Goal: Task Accomplishment & Management: Complete application form

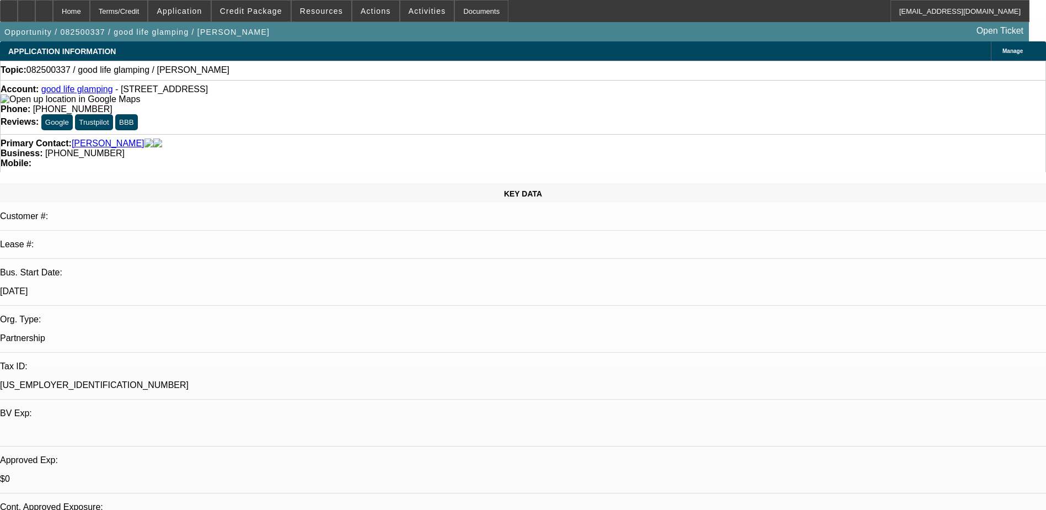
drag, startPoint x: 434, startPoint y: 90, endPoint x: 379, endPoint y: 89, distance: 55.2
select select "0"
select select "2"
select select "0.1"
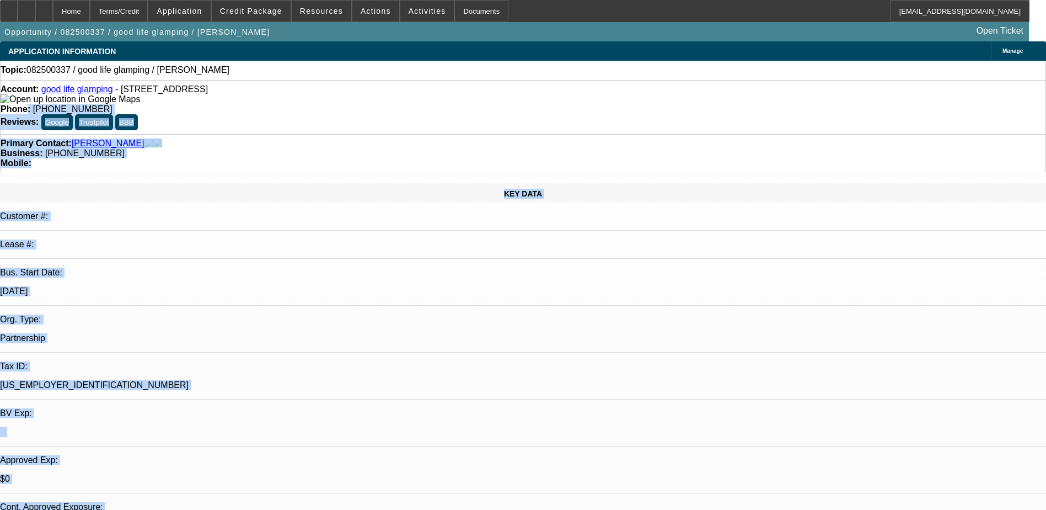
select select "2"
select select "4"
drag, startPoint x: 379, startPoint y: 89, endPoint x: 465, endPoint y: 92, distance: 86.1
click at [465, 104] on div "Phone: (480) 290-4204" at bounding box center [523, 109] width 1045 height 10
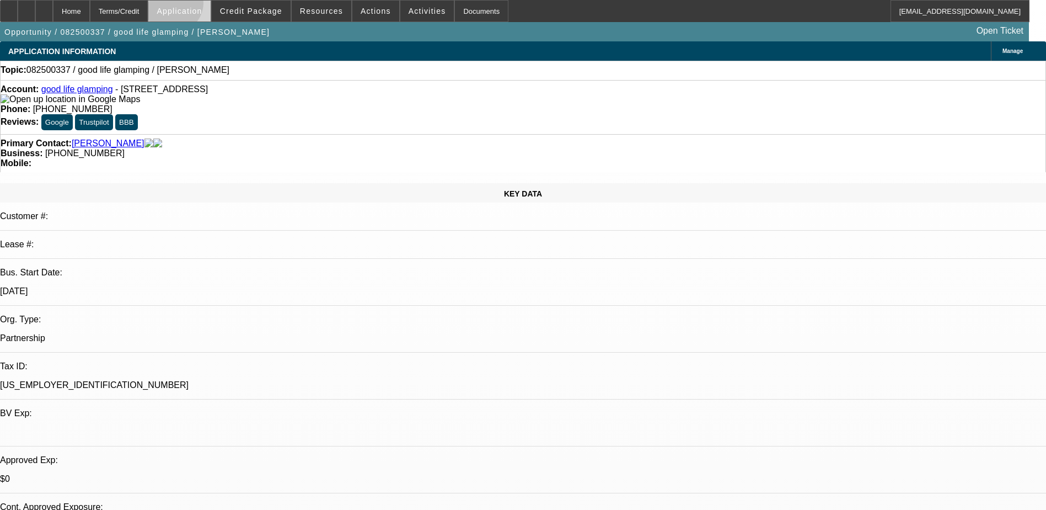
click at [201, 6] on span at bounding box center [179, 11] width 62 height 26
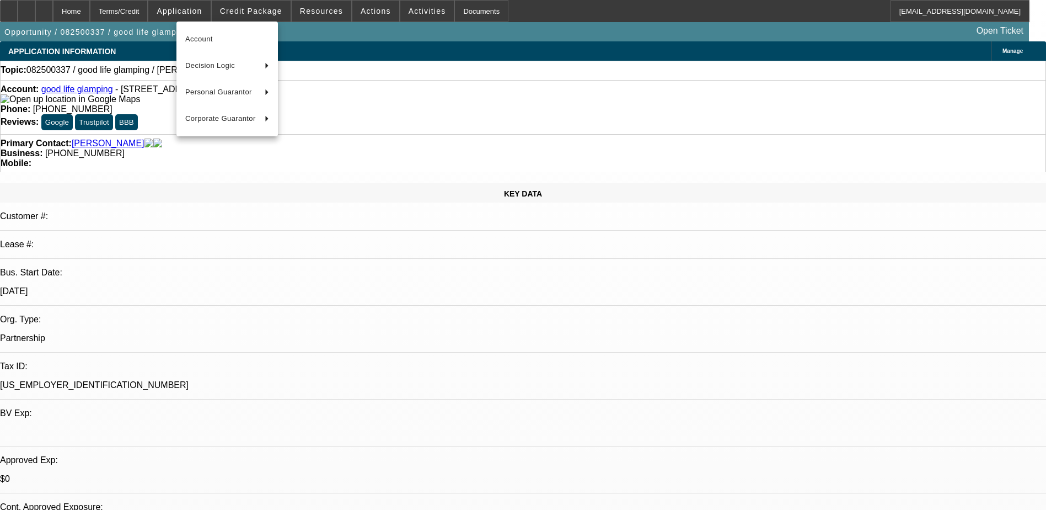
click at [256, 15] on div at bounding box center [523, 255] width 1046 height 510
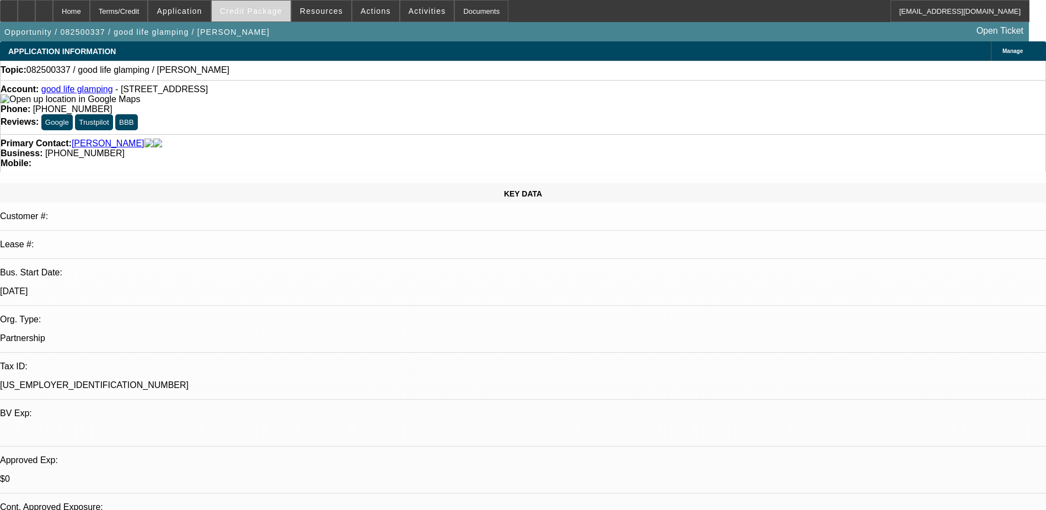
click at [259, 12] on span "Credit Package" at bounding box center [251, 11] width 62 height 9
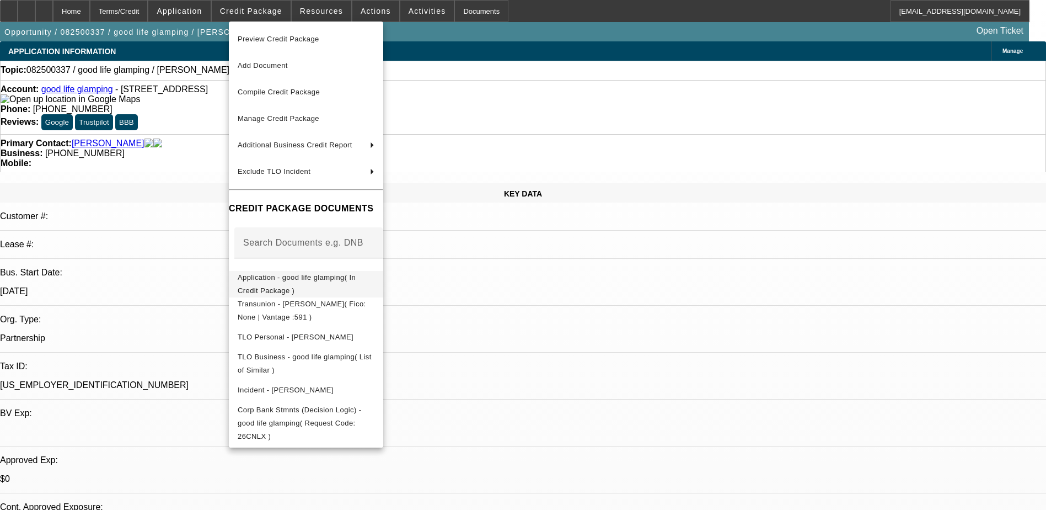
click at [318, 286] on span "Application - good life glamping( In Credit Package )" at bounding box center [306, 284] width 137 height 26
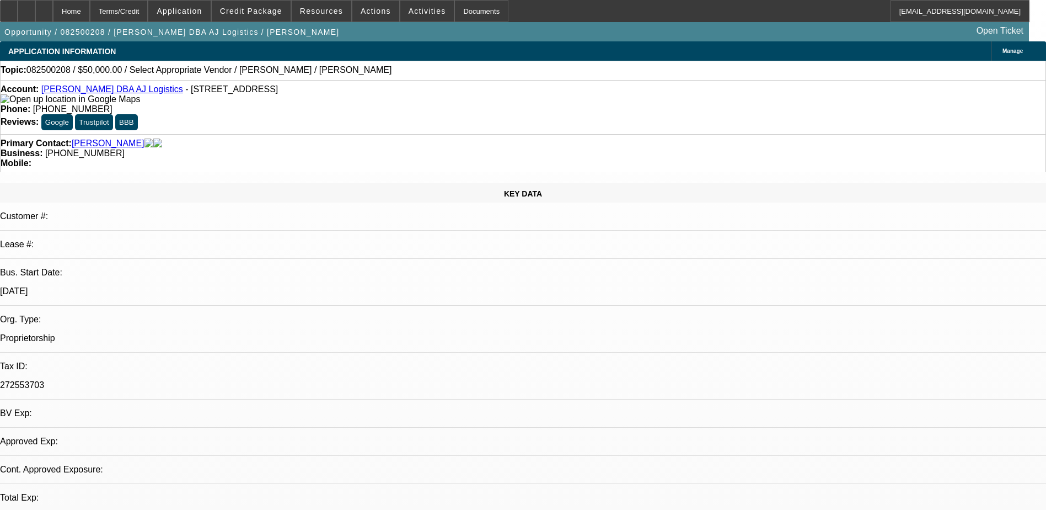
select select "0"
select select "2"
select select "0.1"
select select "1"
select select "2"
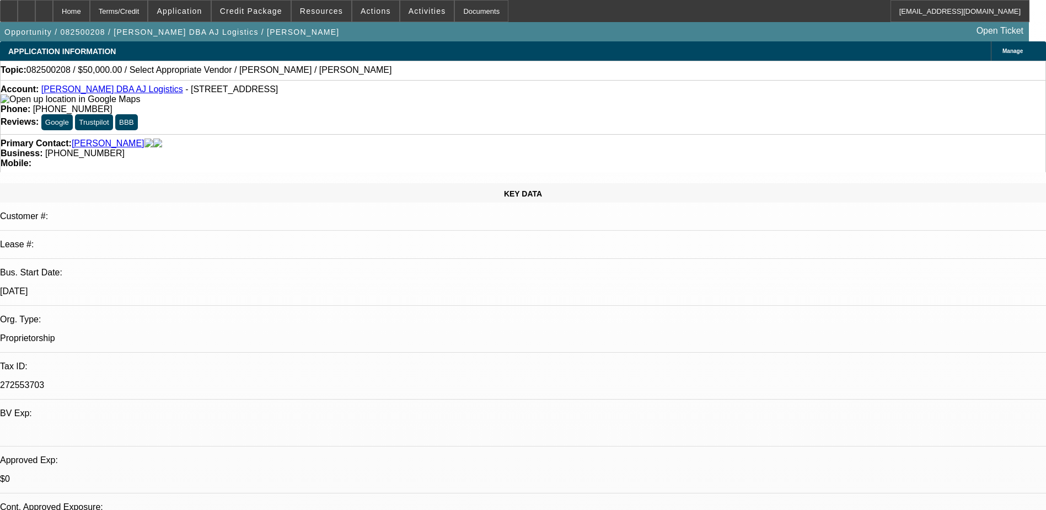
select select "4"
drag, startPoint x: 434, startPoint y: 91, endPoint x: 383, endPoint y: 91, distance: 51.3
click at [383, 104] on div "Phone: (915) 549-9679" at bounding box center [523, 109] width 1045 height 10
drag, startPoint x: 383, startPoint y: 91, endPoint x: 429, endPoint y: 91, distance: 45.8
copy span "(915) 549-9679"
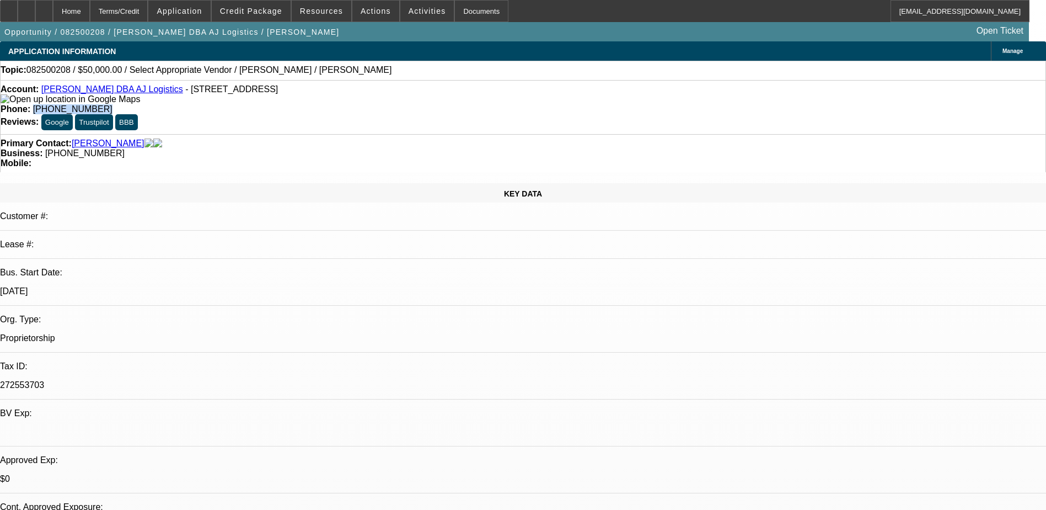
click at [448, 104] on div "Phone: (915) 549-9679" at bounding box center [523, 109] width 1045 height 10
click at [260, 15] on span "Credit Package" at bounding box center [251, 11] width 62 height 9
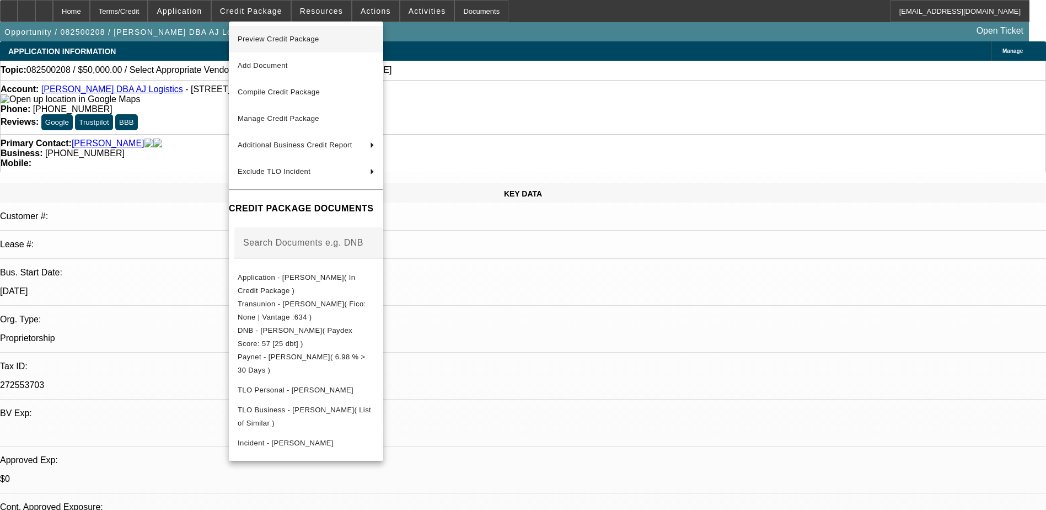
click at [314, 38] on span "Preview Credit Package" at bounding box center [279, 39] width 82 height 8
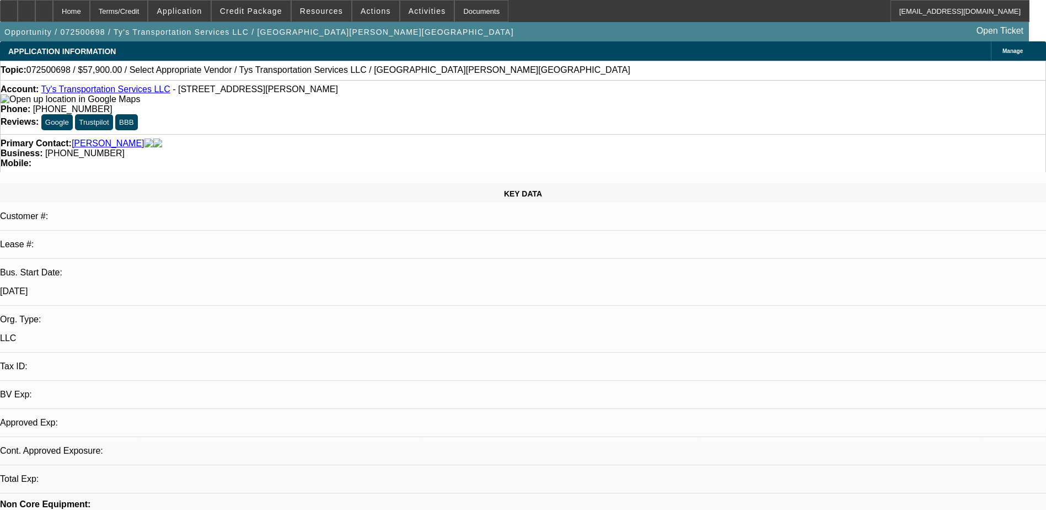
select select "0"
select select "2"
select select "0.1"
select select "1"
select select "2"
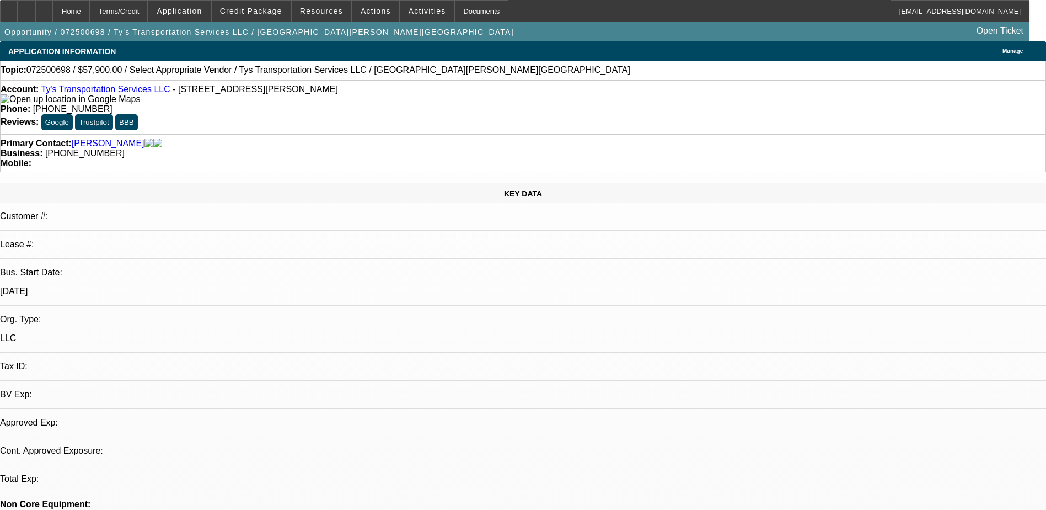
select select "4"
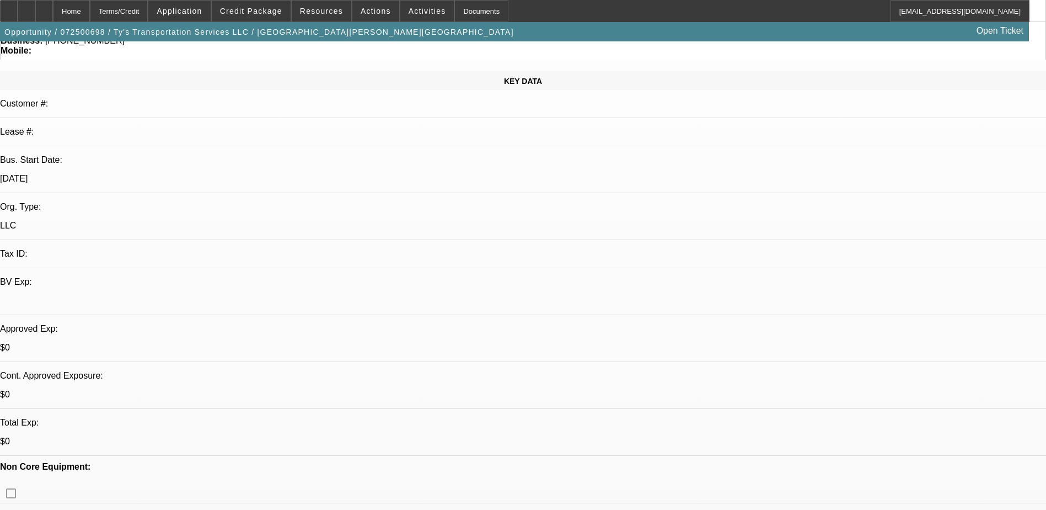
scroll to position [331, 0]
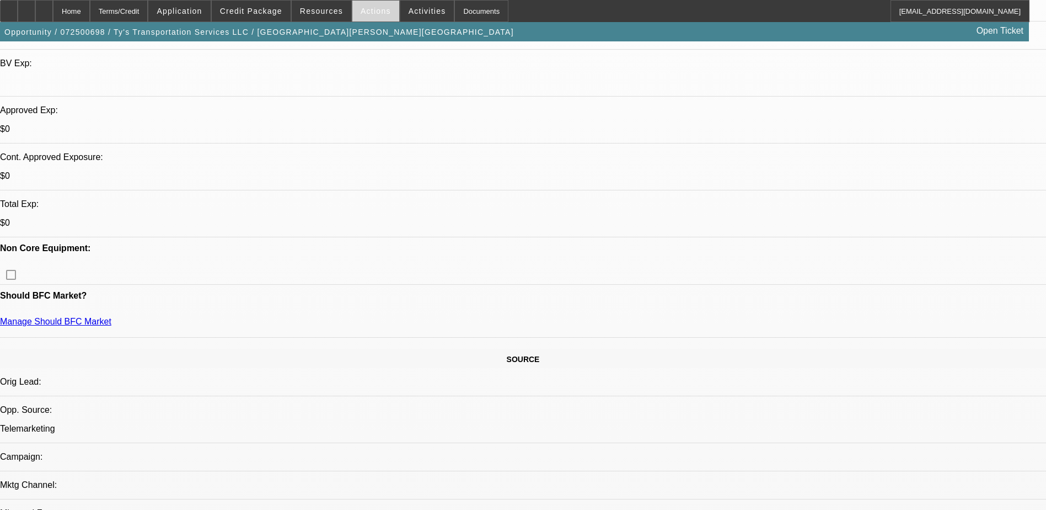
click at [365, 10] on span "Actions" at bounding box center [376, 11] width 30 height 9
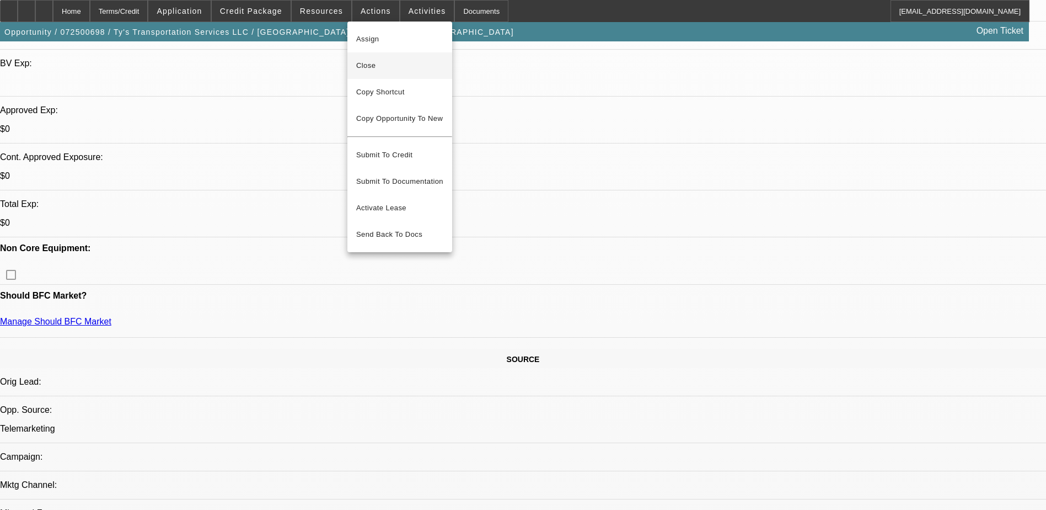
click at [384, 67] on span "Close" at bounding box center [399, 65] width 87 height 13
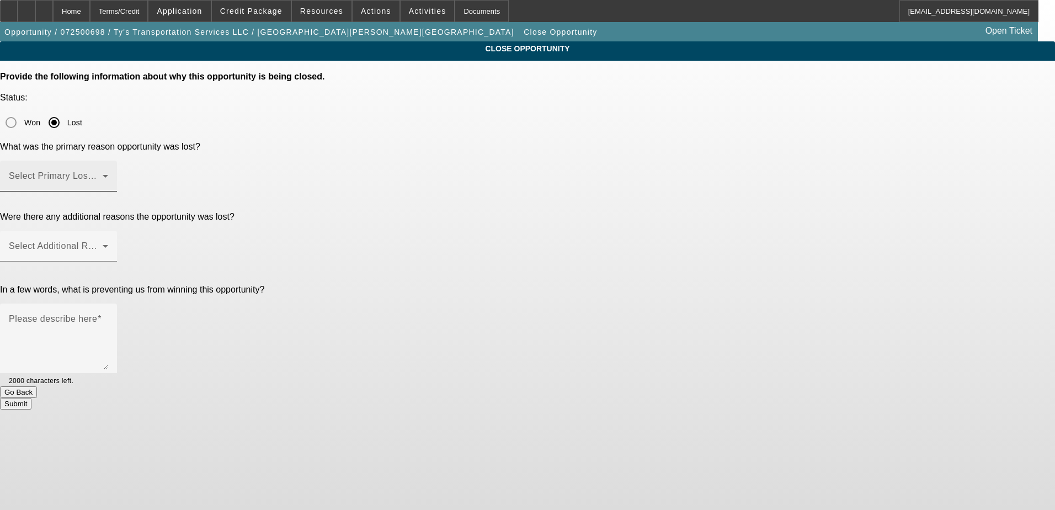
click at [125, 171] on mat-label "Select Primary Lost Reason" at bounding box center [67, 175] width 116 height 9
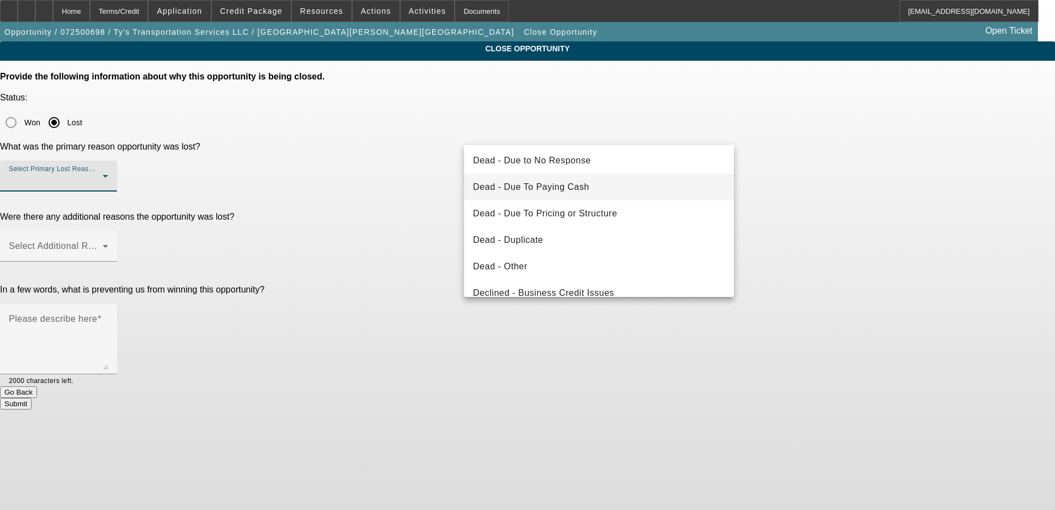
scroll to position [110, 0]
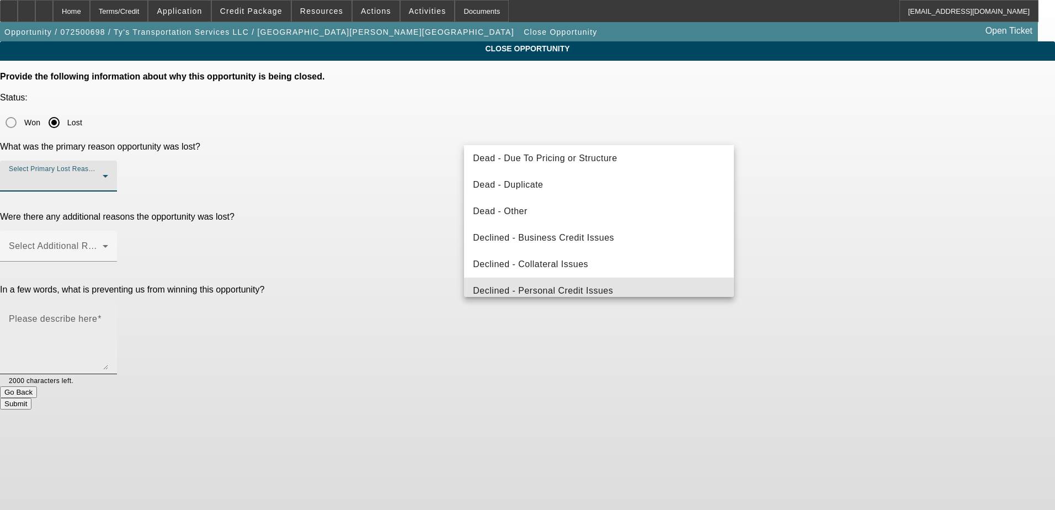
drag, startPoint x: 606, startPoint y: 286, endPoint x: 596, endPoint y: 241, distance: 46.8
click at [606, 286] on span "Declined - Personal Credit Issues" at bounding box center [543, 290] width 140 height 13
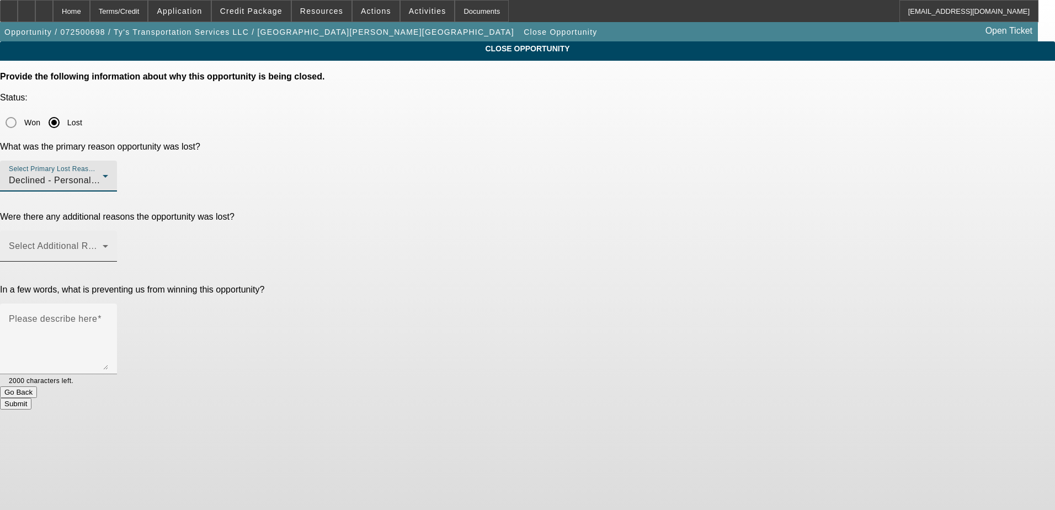
click at [103, 244] on span at bounding box center [56, 250] width 94 height 13
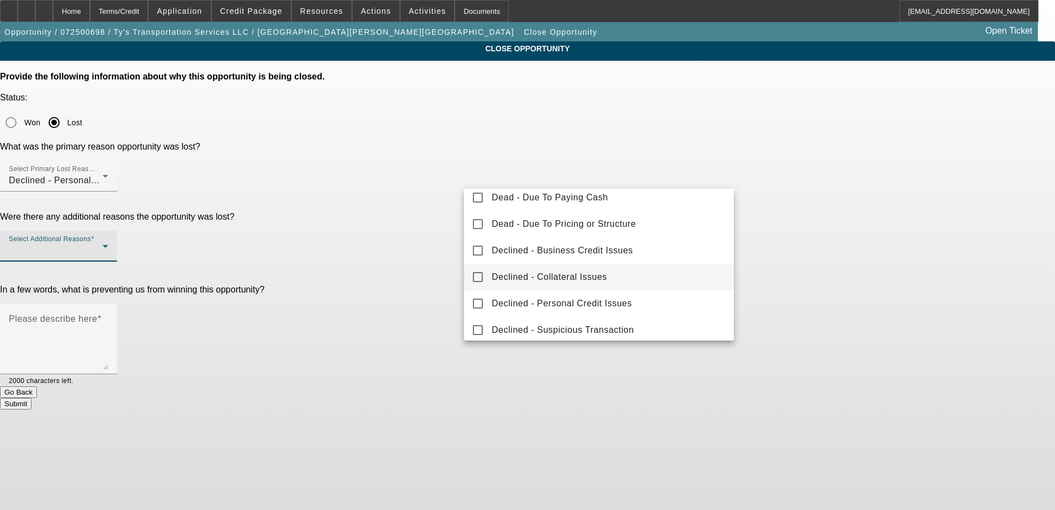
scroll to position [122, 0]
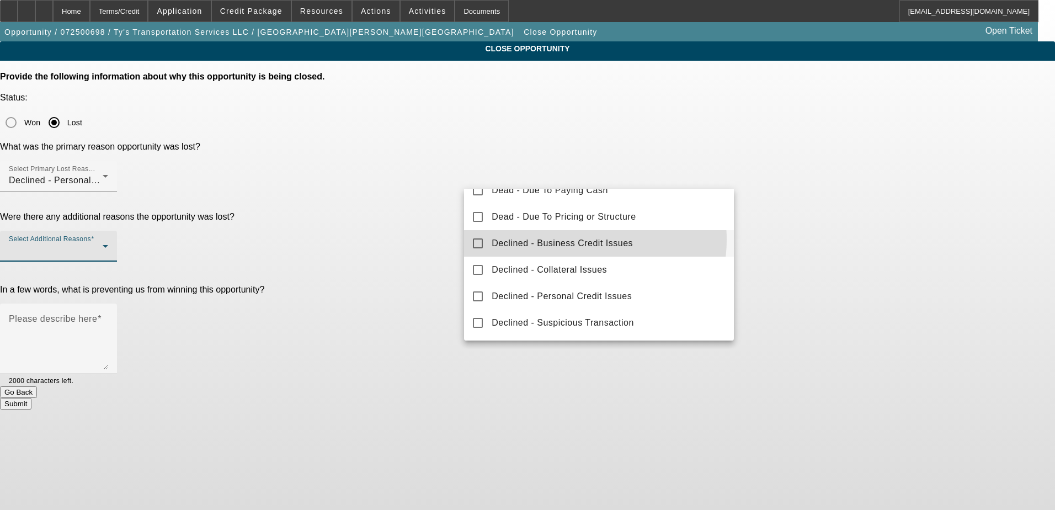
click at [576, 239] on span "Declined - Business Credit Issues" at bounding box center [561, 243] width 141 height 13
click at [438, 219] on div at bounding box center [527, 255] width 1055 height 510
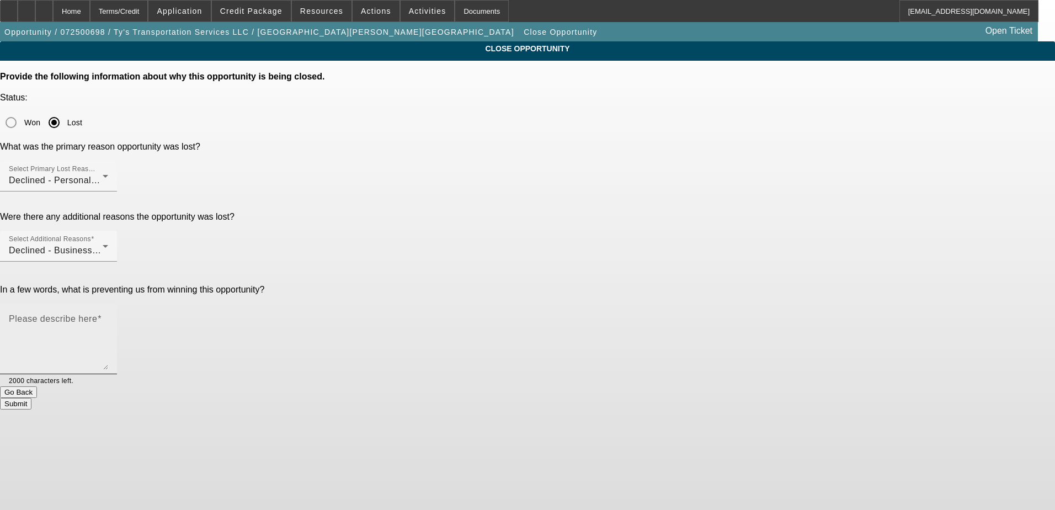
click at [97, 314] on mat-label "Please describe here" at bounding box center [53, 318] width 88 height 9
click at [108, 317] on textarea "Please describe here" at bounding box center [58, 343] width 99 height 53
type textarea "Poo credit"
click at [31, 398] on button "Submit" at bounding box center [15, 404] width 31 height 12
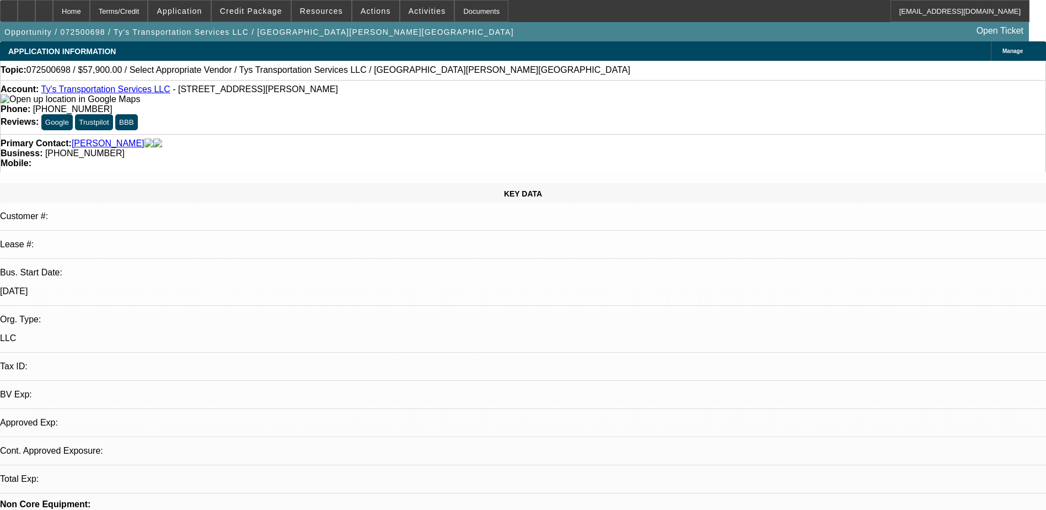
select select "0"
select select "2"
select select "0.1"
select select "4"
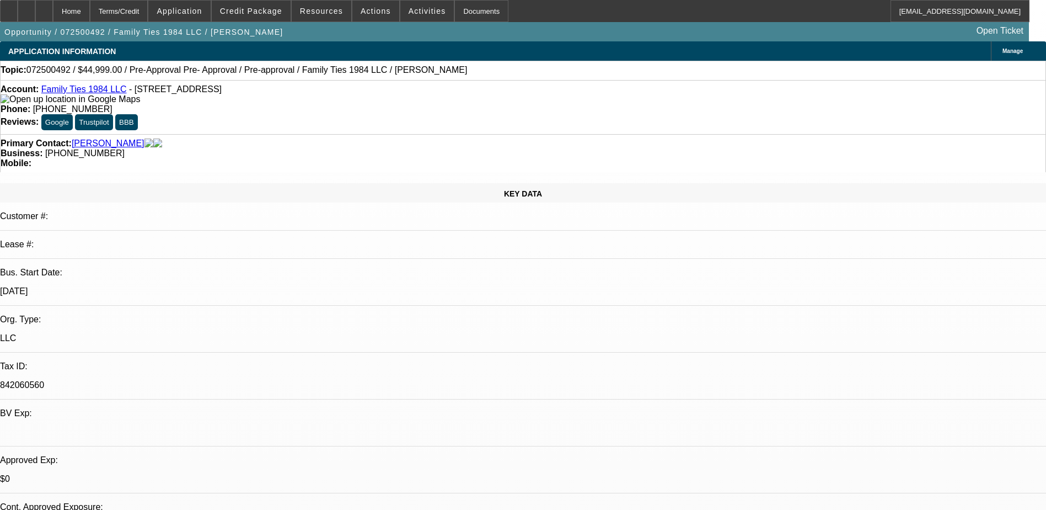
select select "0"
select select "2"
select select "0.1"
select select "0"
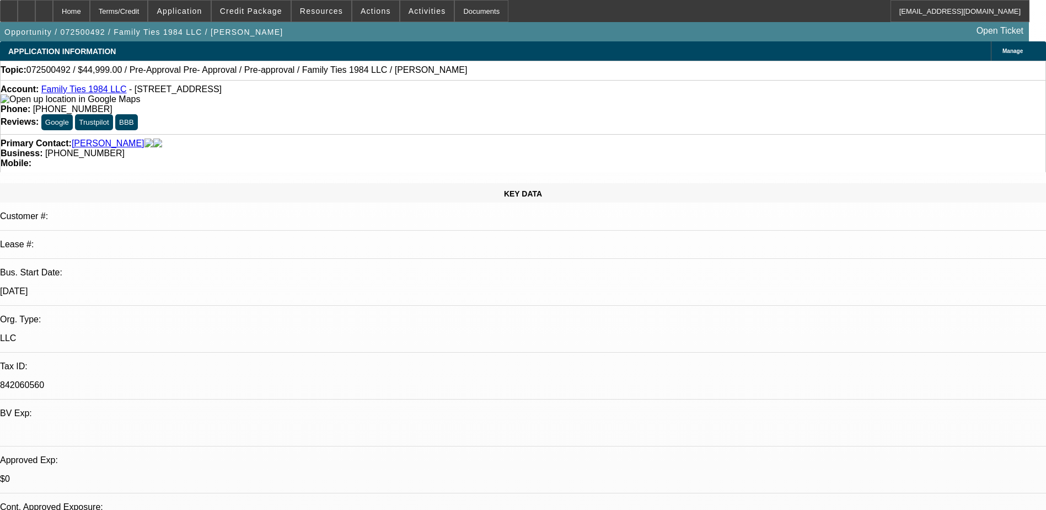
select select "0.1"
select select "0.2"
select select "2"
select select "0.1"
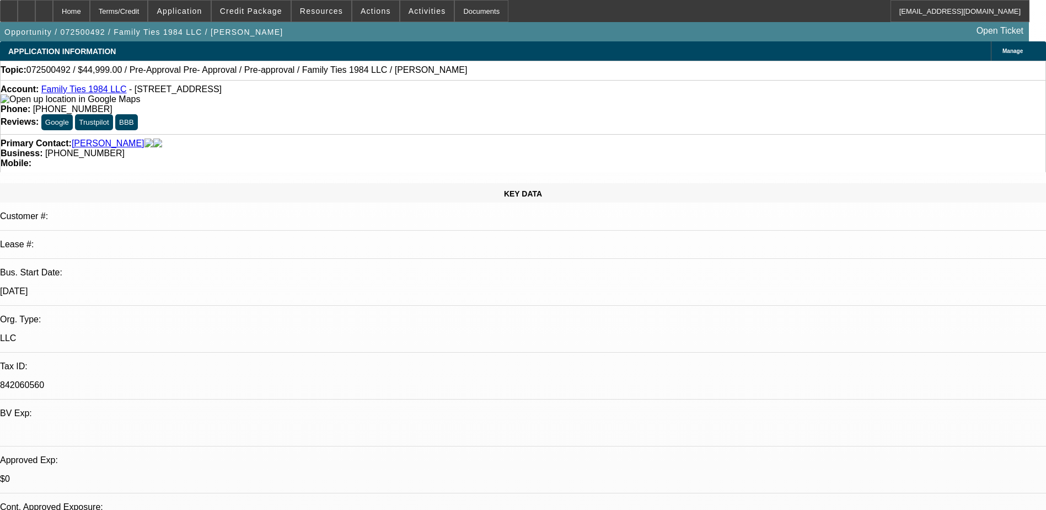
select select "2"
select select "0.1"
select select "1"
select select "2"
select select "4"
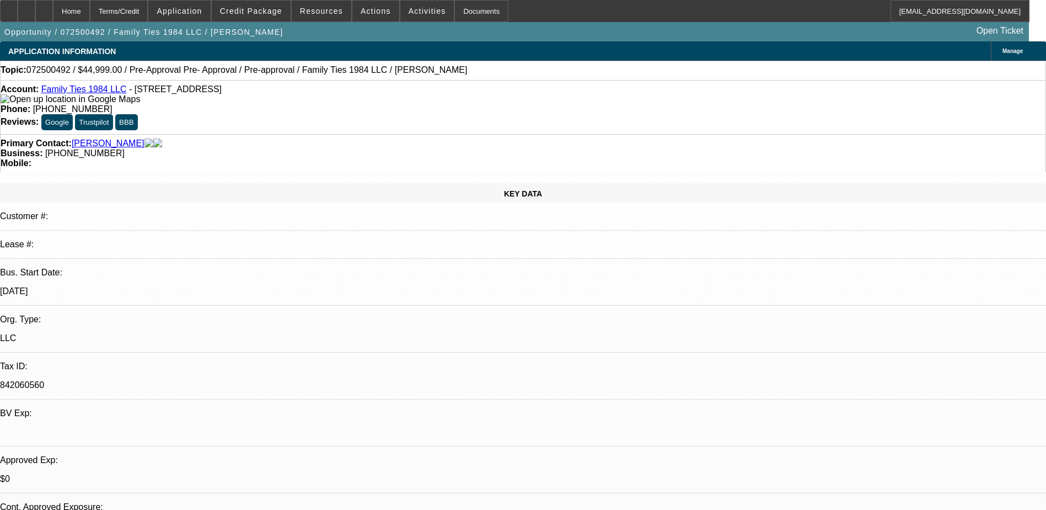
select select "1"
select select "4"
select select "1"
select select "2"
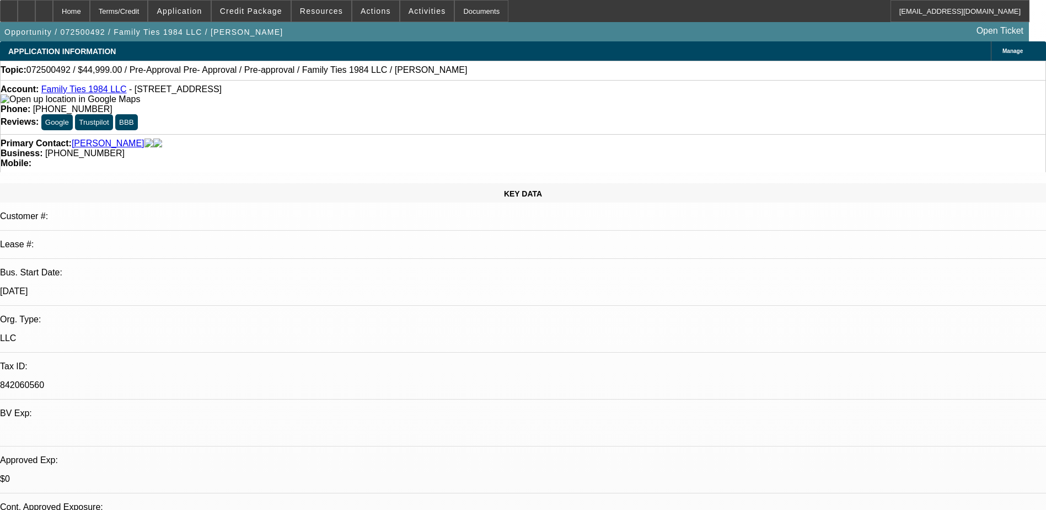
select select "4"
select select "1"
select select "2"
select select "4"
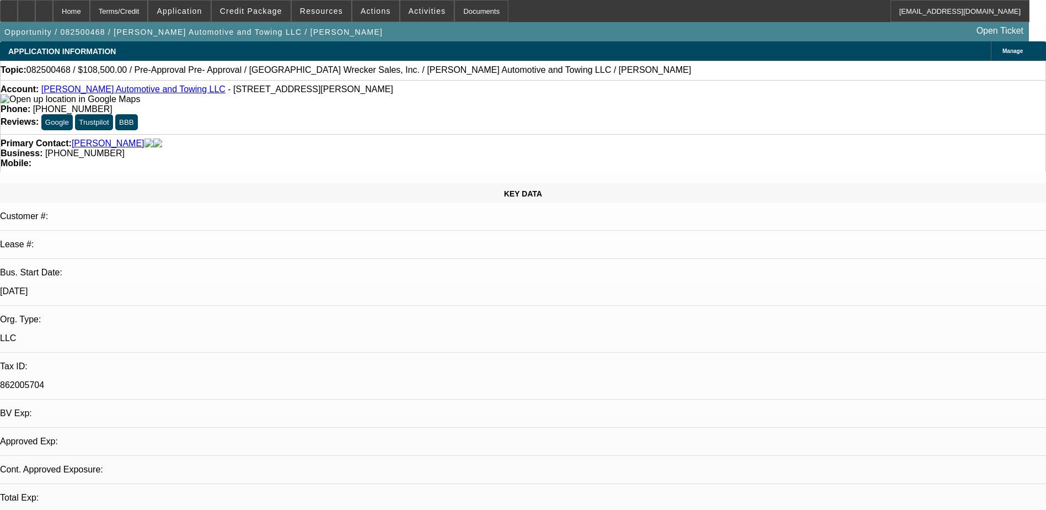
select select "0"
select select "2"
select select "0.1"
select select "1"
select select "2"
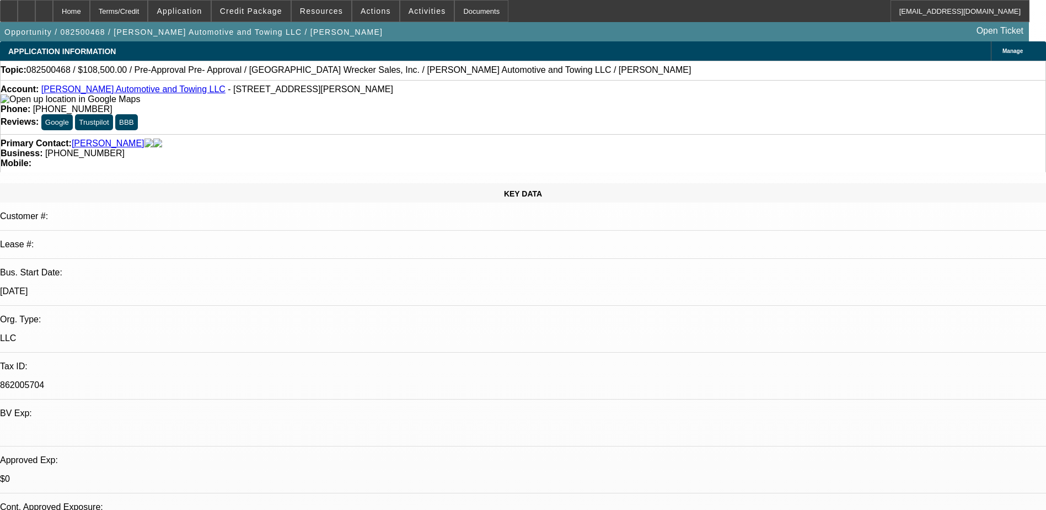
select select "4"
click at [35, 13] on div at bounding box center [27, 11] width 18 height 22
click at [377, 33] on div "Opportunity / 082500468 / [PERSON_NAME] Automotive and Towing LLC / [PERSON_NAM…" at bounding box center [514, 31] width 1029 height 19
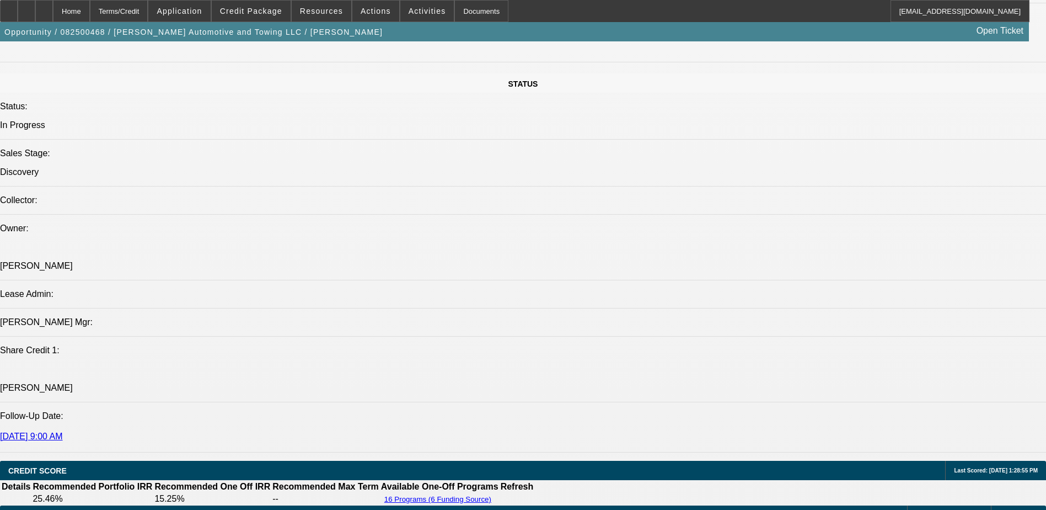
scroll to position [1158, 0]
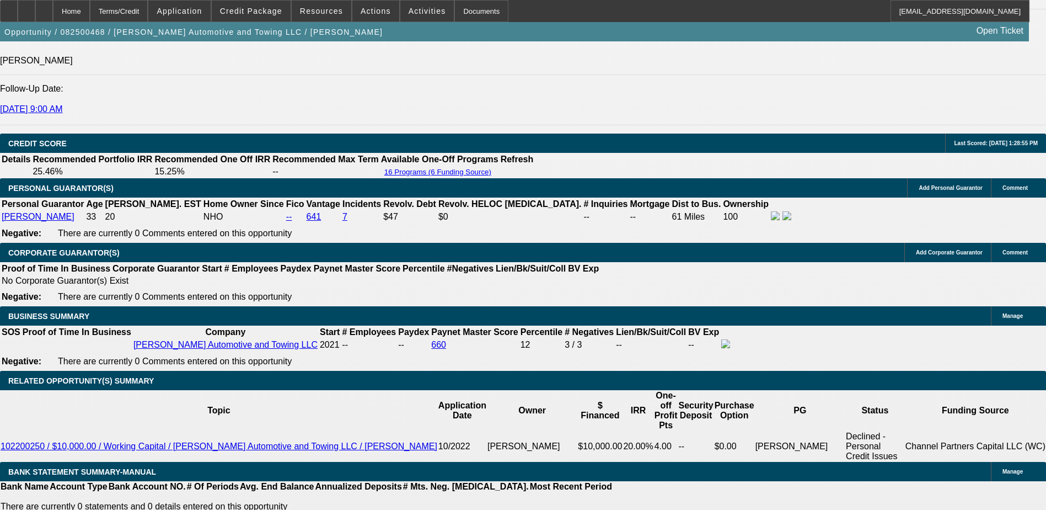
scroll to position [1489, 0]
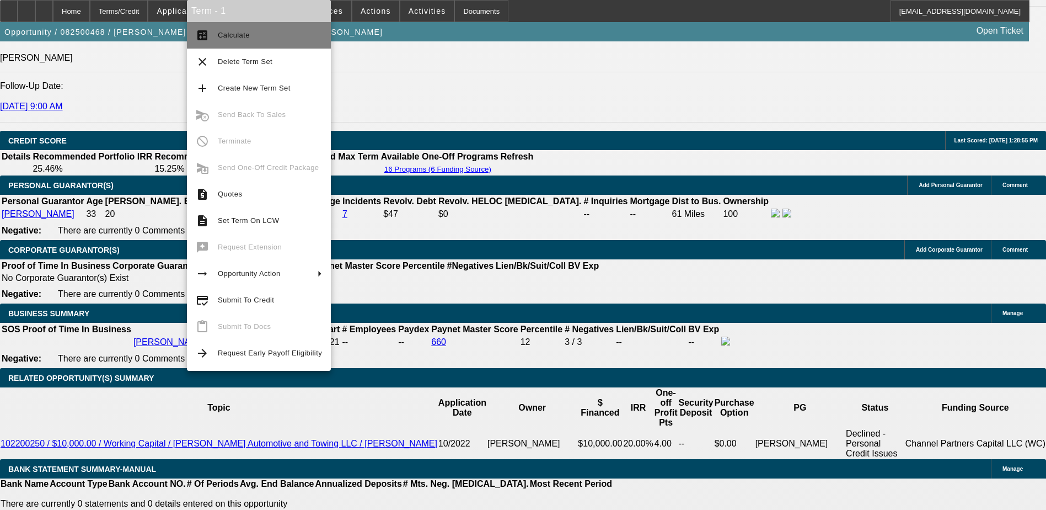
click at [259, 27] on button "calculate Calculate" at bounding box center [259, 35] width 144 height 26
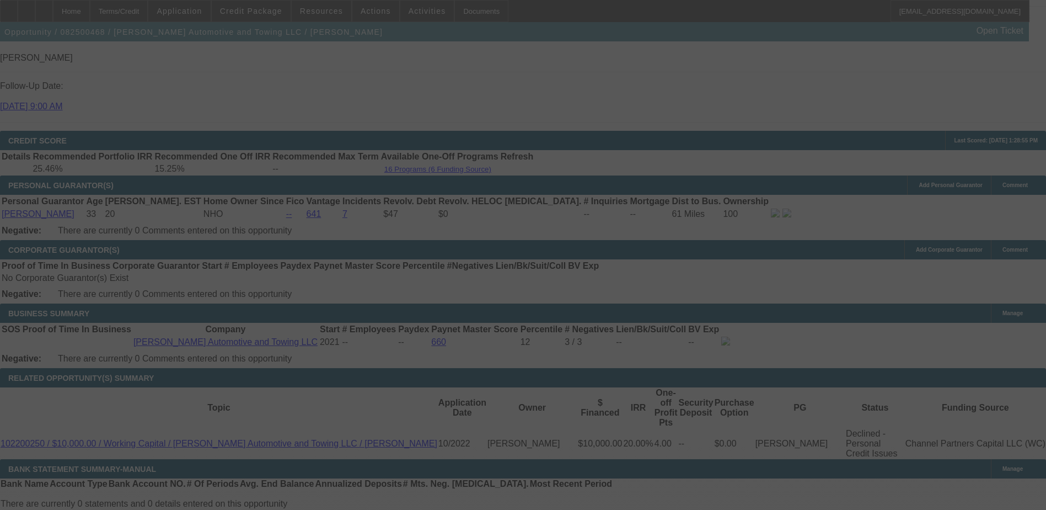
select select "0"
select select "2"
select select "0.1"
select select "4"
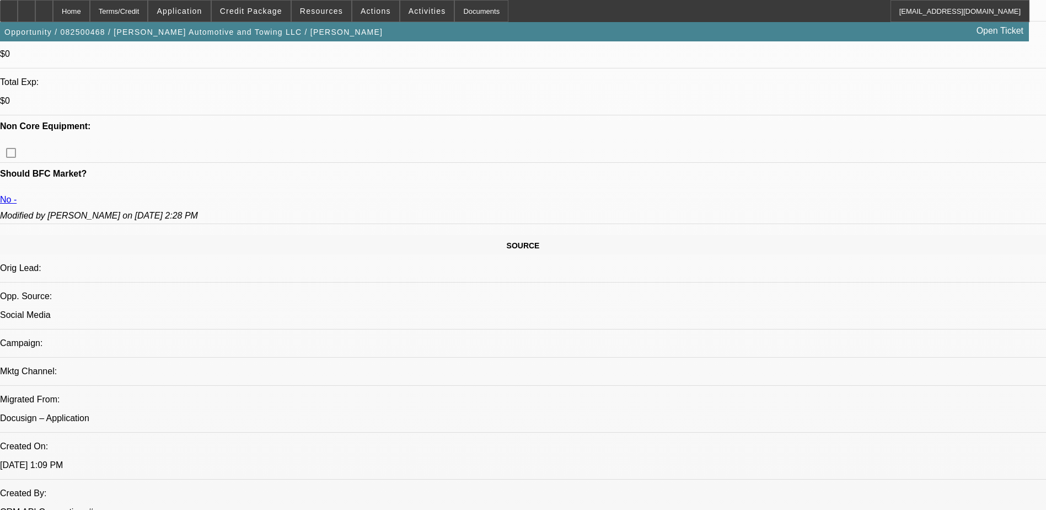
scroll to position [331, 0]
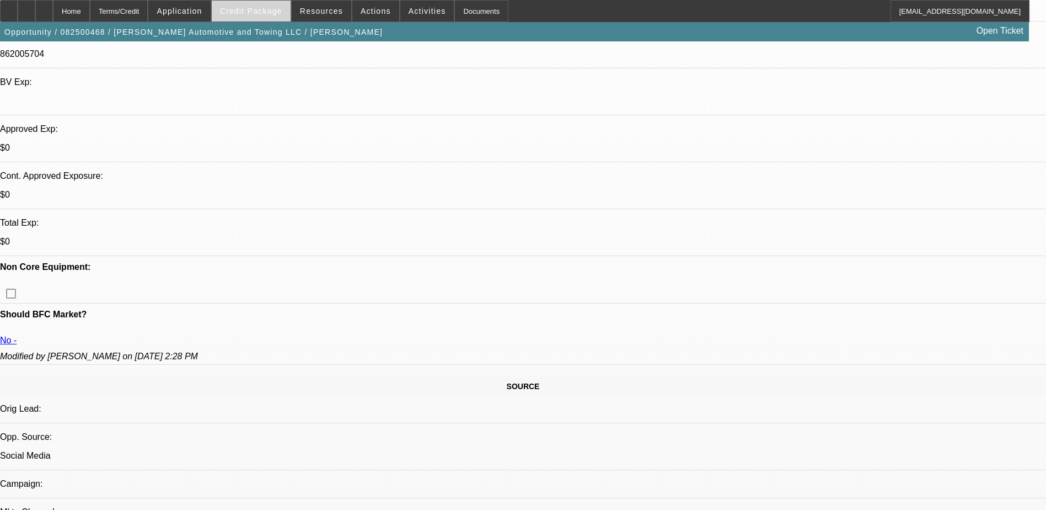
click at [264, 15] on span "Credit Package" at bounding box center [251, 11] width 62 height 9
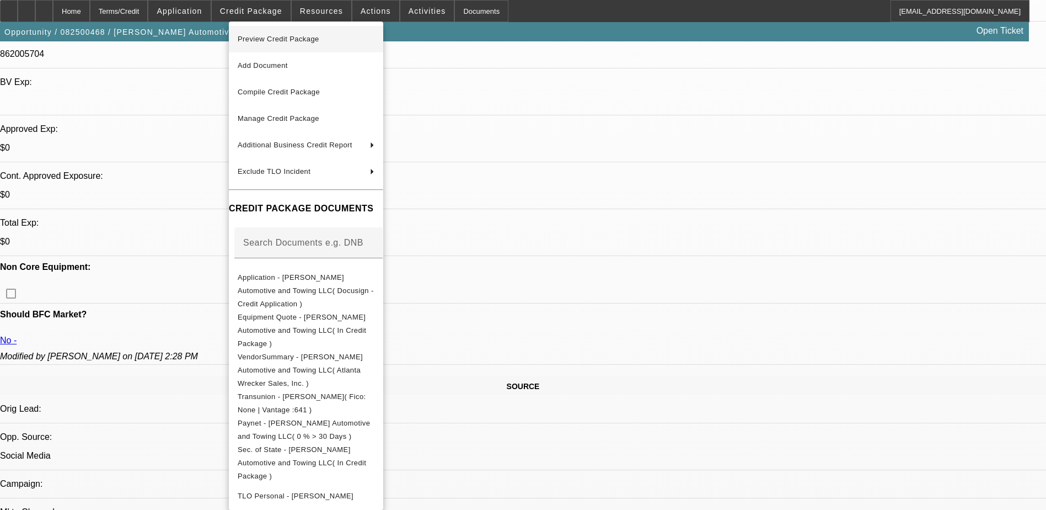
click at [319, 40] on span "Preview Credit Package" at bounding box center [279, 39] width 82 height 8
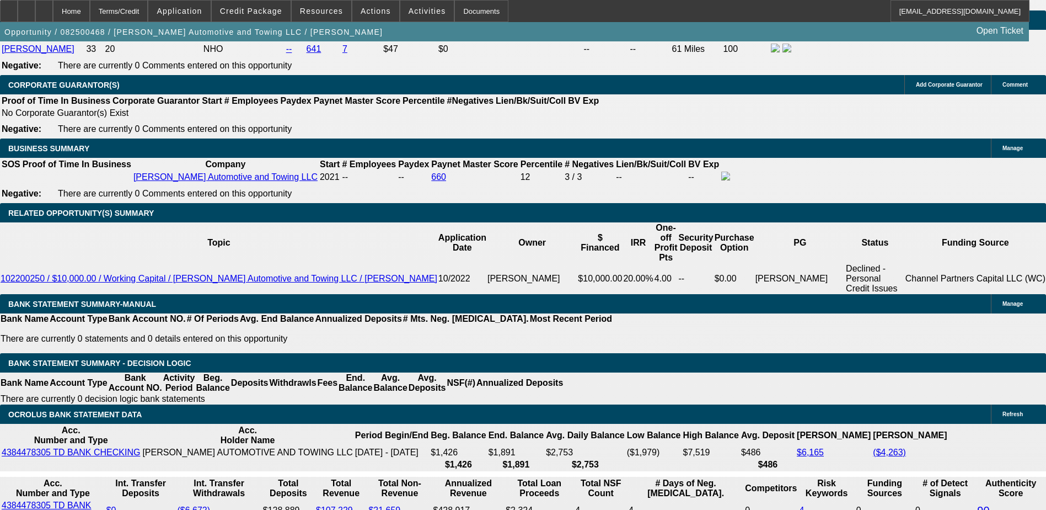
scroll to position [1655, 0]
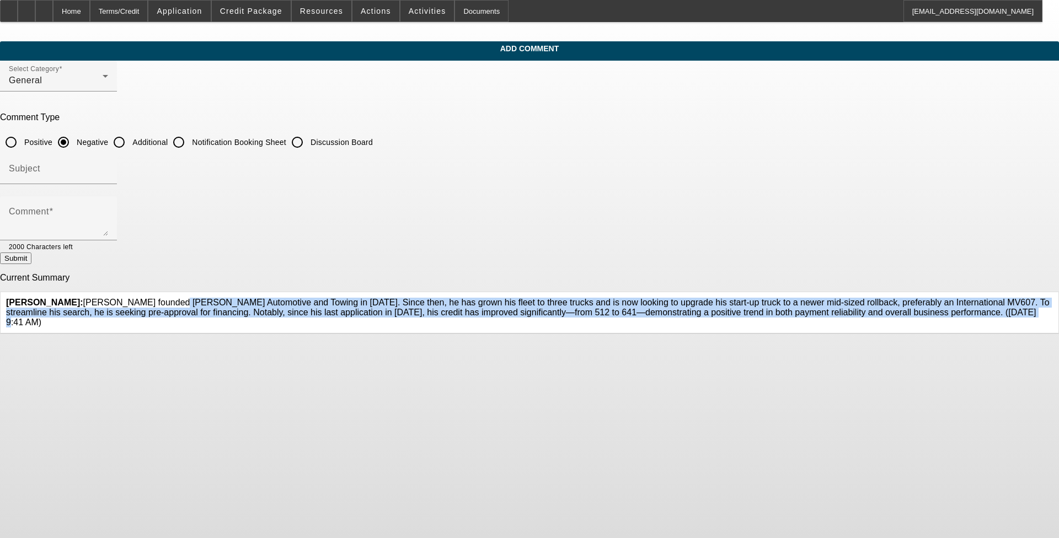
drag, startPoint x: 394, startPoint y: 293, endPoint x: 571, endPoint y: 337, distance: 182.5
click at [441, 327] on span "[PERSON_NAME]: [PERSON_NAME] founded [PERSON_NAME] Automotive and Towing in [DA…" at bounding box center [528, 312] width 1044 height 29
drag, startPoint x: 571, startPoint y: 337, endPoint x: 541, endPoint y: 317, distance: 36.3
copy span "[PERSON_NAME] founded [PERSON_NAME] Automotive and Towing in [DATE]. Since then…"
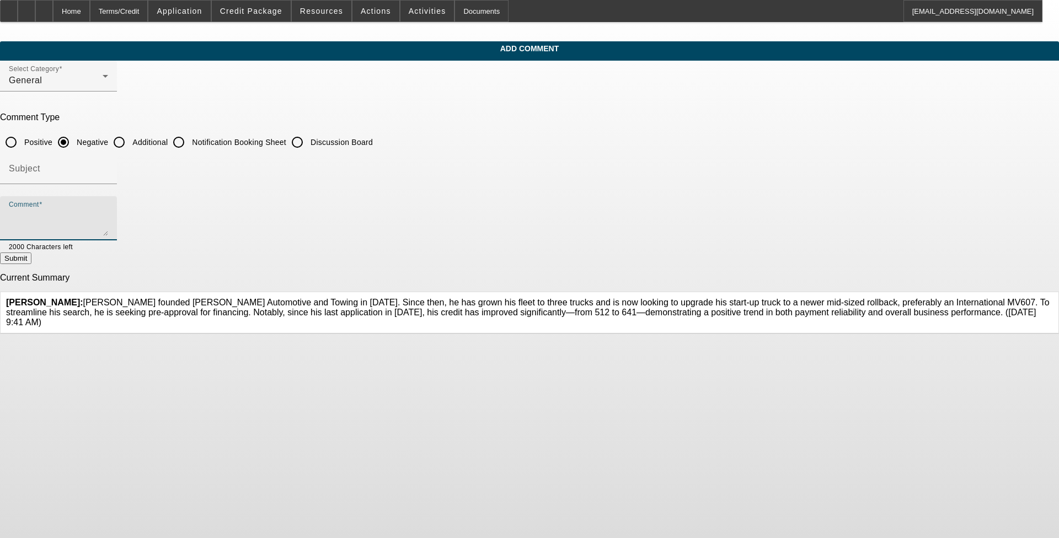
click at [108, 210] on textarea "Comment" at bounding box center [58, 223] width 99 height 26
drag, startPoint x: 394, startPoint y: 210, endPoint x: 440, endPoint y: 143, distance: 80.8
click at [130, 143] on input "Additional" at bounding box center [119, 142] width 22 height 22
radio input "true"
click at [49, 213] on mat-label "Comment" at bounding box center [29, 211] width 40 height 9
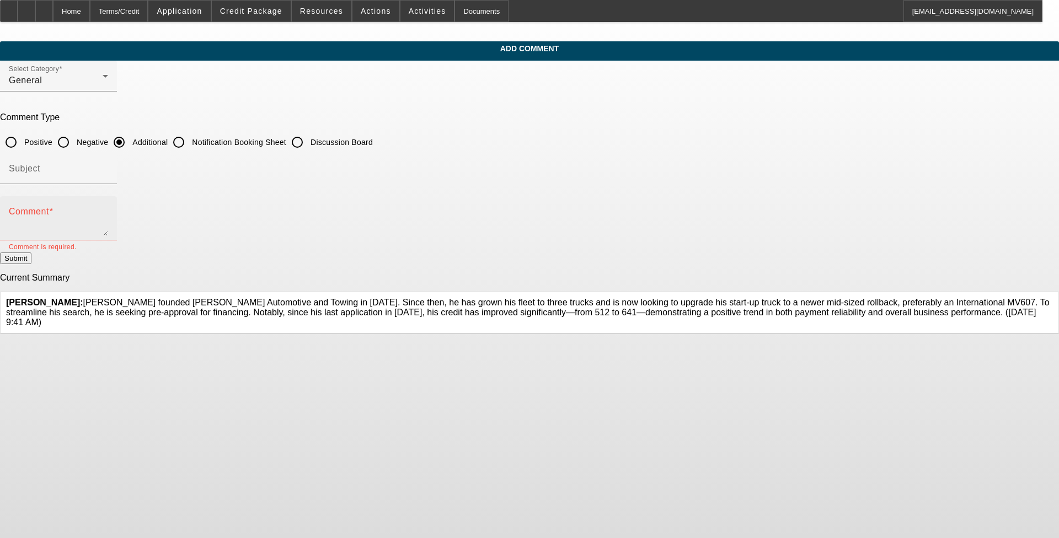
click at [108, 213] on textarea "Comment" at bounding box center [58, 223] width 99 height 26
paste textarea "[PERSON_NAME] founded [PERSON_NAME] Automotive and Towing in [DATE]. Since then…"
drag, startPoint x: 665, startPoint y: 226, endPoint x: 710, endPoint y: 201, distance: 51.6
click at [108, 201] on div "Comment [PERSON_NAME] founded [PERSON_NAME] Automotive and Towing in [DATE]. Si…" at bounding box center [58, 218] width 99 height 44
drag, startPoint x: 594, startPoint y: 227, endPoint x: 531, endPoint y: 222, distance: 63.1
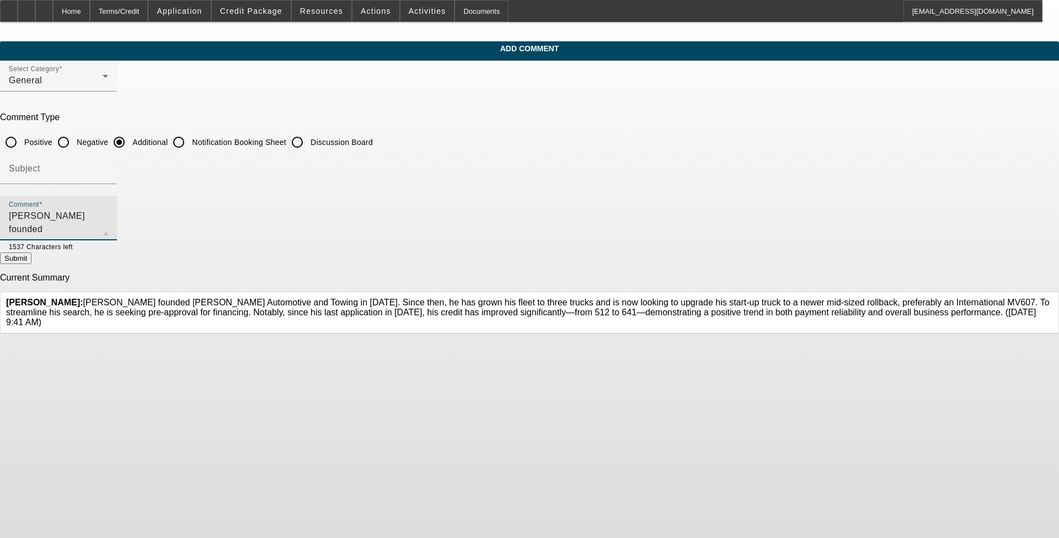
click at [108, 222] on textarea "[PERSON_NAME] founded [PERSON_NAME] Automotive and Towing in [DATE]. Since then…" at bounding box center [58, 223] width 99 height 26
drag, startPoint x: 482, startPoint y: 219, endPoint x: 645, endPoint y: 219, distance: 163.3
click at [108, 219] on textarea "[PERSON_NAME] founded [PERSON_NAME] Automotive and Towing in [DATE]. Since then…" at bounding box center [58, 223] width 99 height 26
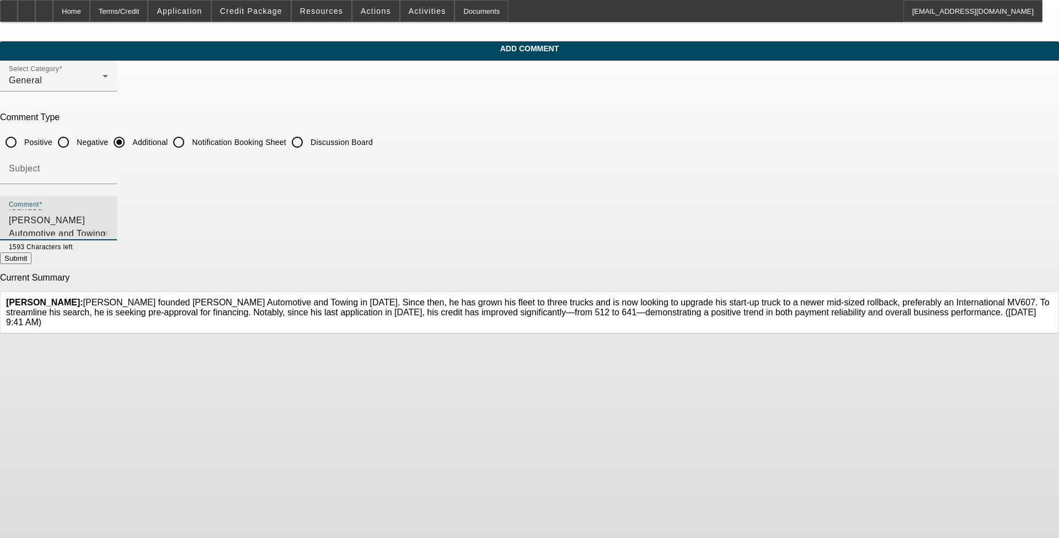
click at [108, 215] on textarea "[PERSON_NAME] founded [PERSON_NAME] Automotive and Towing in [DATE]. Since then…" at bounding box center [58, 223] width 99 height 26
click at [108, 227] on textarea "[PERSON_NAME] founded [PERSON_NAME] Automotive and Towing in [DATE]. Since then…" at bounding box center [58, 223] width 99 height 26
type textarea "[PERSON_NAME] founded [PERSON_NAME] Automotive and Towing in [DATE]. Since then…"
click at [441, 298] on icon at bounding box center [1053, 298] width 0 height 0
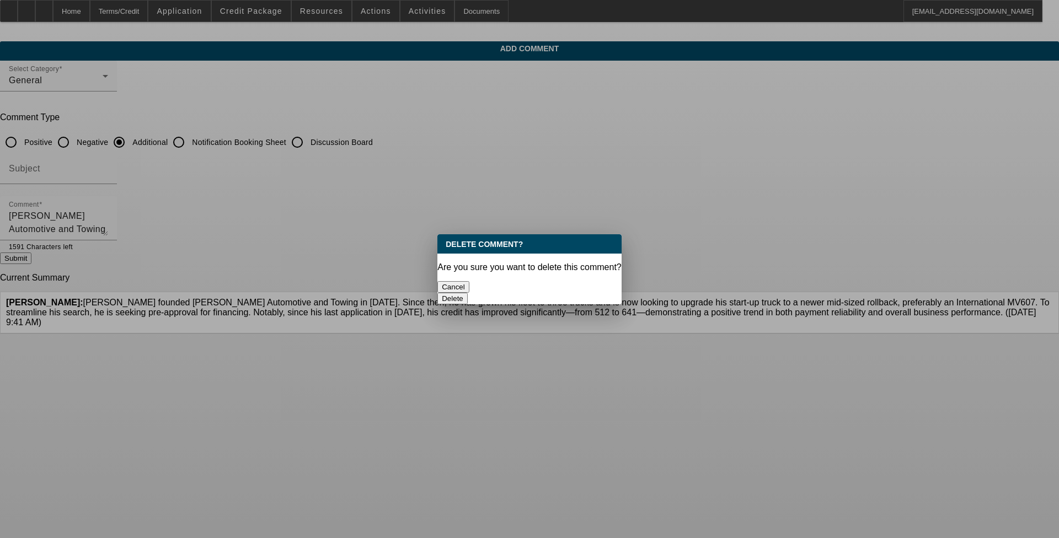
click at [441, 293] on button "Delete" at bounding box center [452, 299] width 30 height 12
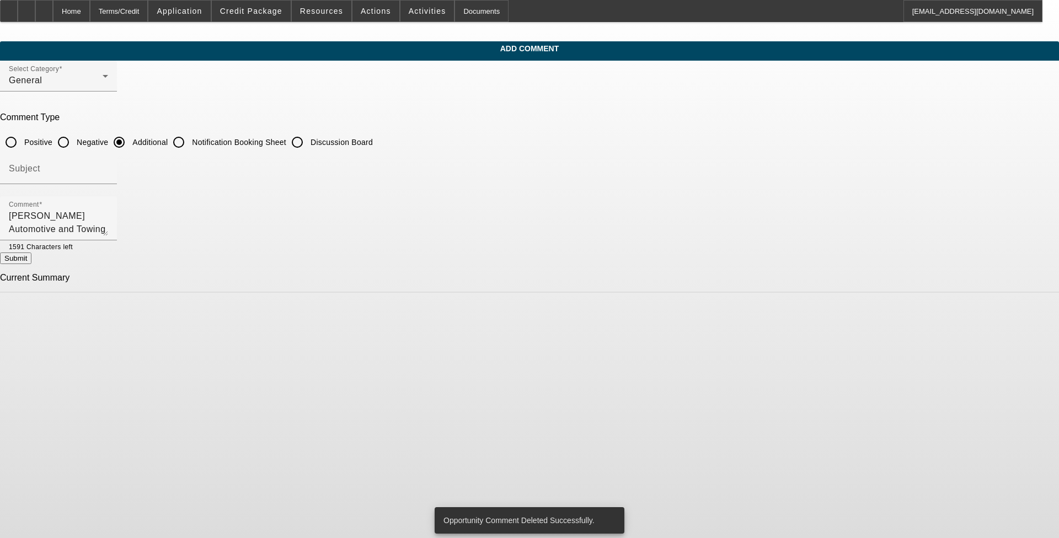
click at [31, 258] on button "Submit" at bounding box center [15, 259] width 31 height 12
radio input "true"
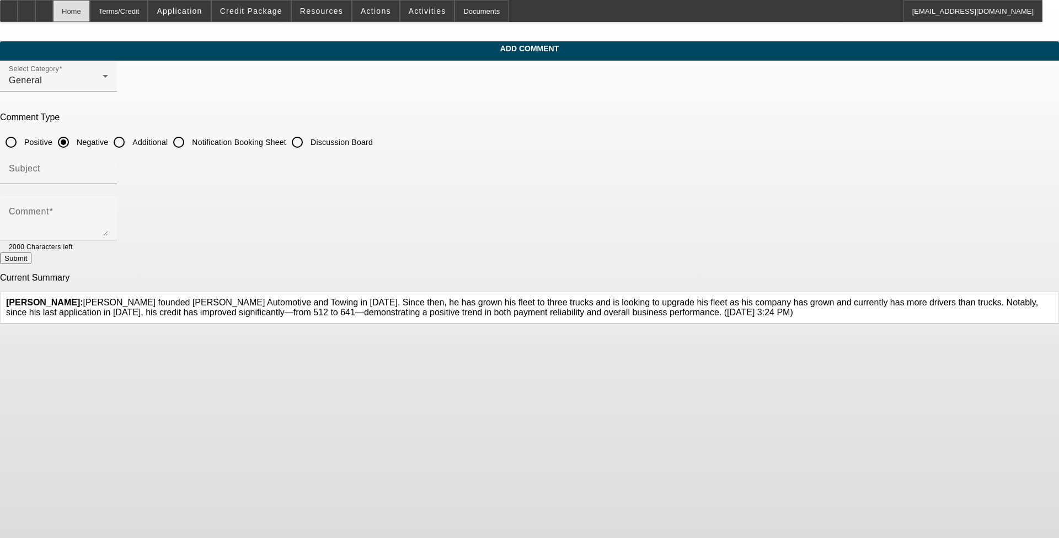
click at [89, 12] on div "Home" at bounding box center [71, 11] width 37 height 22
